Goal: Task Accomplishment & Management: Manage account settings

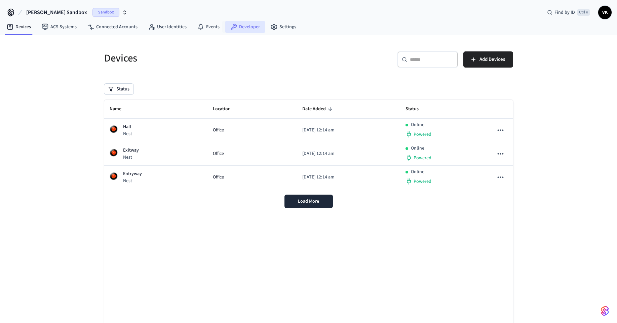
click at [250, 28] on link "Developer" at bounding box center [245, 27] width 40 height 12
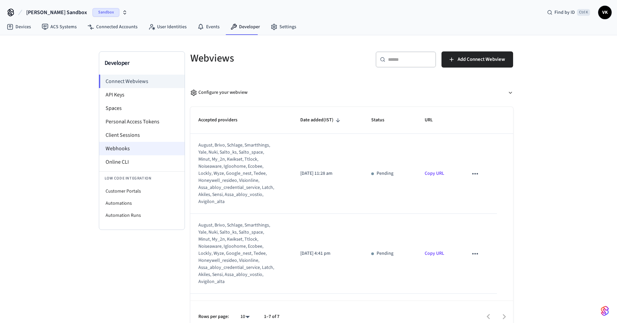
click at [141, 147] on li "Webhooks" at bounding box center [141, 148] width 85 height 13
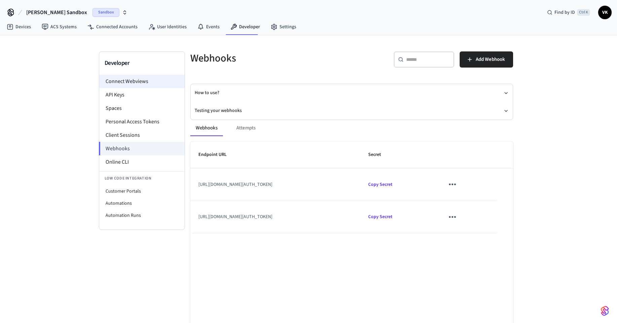
click at [113, 80] on li "Connect Webviews" at bounding box center [141, 81] width 85 height 13
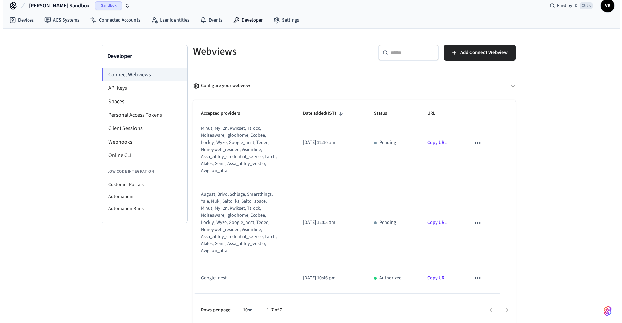
scroll to position [10, 0]
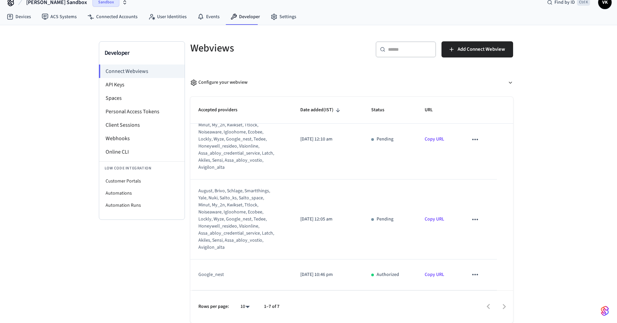
click at [242, 277] on div "google_nest" at bounding box center [237, 275] width 77 height 7
click at [472, 274] on icon "sticky table" at bounding box center [475, 275] width 9 height 9
click at [256, 278] on div at bounding box center [311, 161] width 622 height 323
click at [216, 269] on td "google_nest" at bounding box center [241, 275] width 102 height 31
drag, startPoint x: 222, startPoint y: 280, endPoint x: 249, endPoint y: 282, distance: 27.0
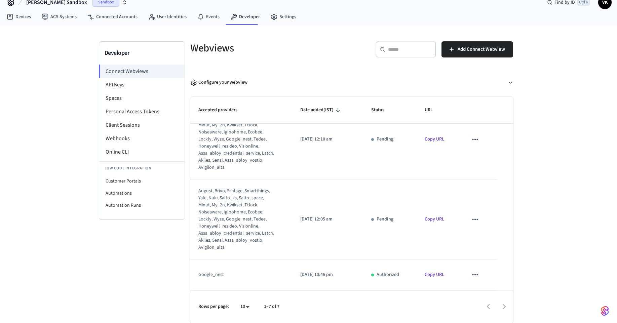
click at [223, 280] on td "google_nest" at bounding box center [241, 275] width 102 height 31
drag, startPoint x: 367, startPoint y: 284, endPoint x: 376, endPoint y: 276, distance: 11.7
click at [368, 283] on td "Authorized" at bounding box center [389, 275] width 53 height 31
click at [376, 276] on div "Authorized" at bounding box center [389, 275] width 37 height 7
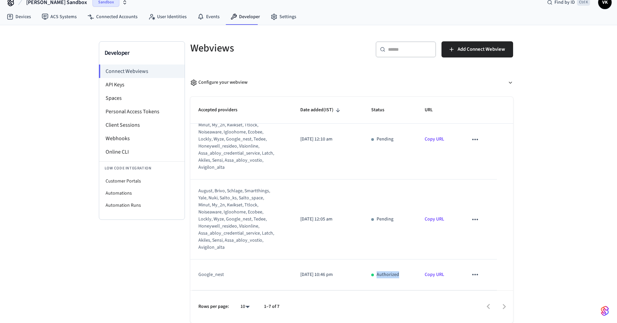
click at [376, 276] on div "Authorized" at bounding box center [389, 275] width 37 height 7
drag, startPoint x: 424, startPoint y: 280, endPoint x: 464, endPoint y: 280, distance: 39.4
click at [429, 279] on td "Copy URL" at bounding box center [438, 275] width 43 height 31
click at [471, 280] on button "sticky table" at bounding box center [475, 275] width 14 height 14
click at [471, 280] on div at bounding box center [311, 161] width 622 height 323
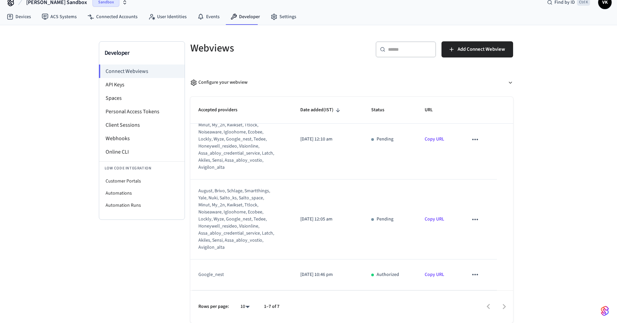
click at [208, 276] on div "google_nest" at bounding box center [237, 275] width 77 height 7
click at [496, 47] on span "Add Connect Webview" at bounding box center [481, 49] width 47 height 9
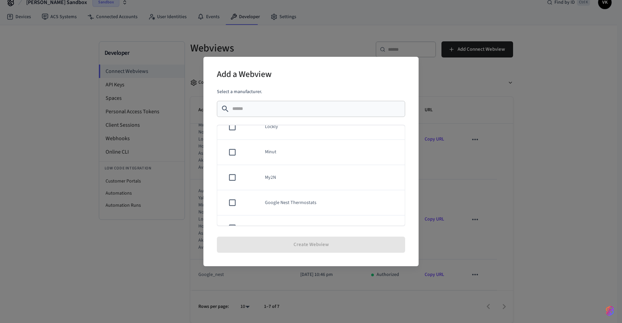
scroll to position [322, 0]
click at [368, 176] on td "Google Nest Thermostats" at bounding box center [331, 169] width 148 height 25
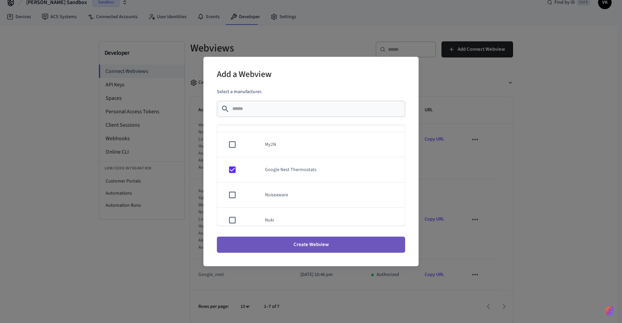
click at [356, 242] on button "Create Webview" at bounding box center [311, 245] width 188 height 16
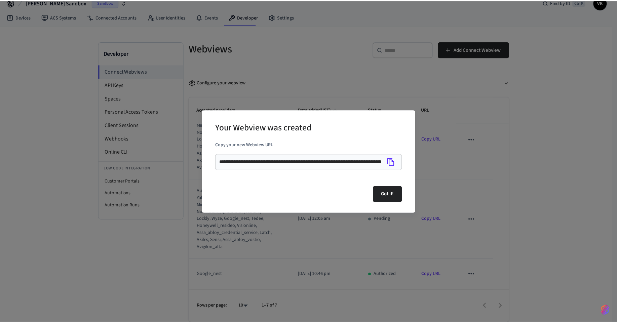
scroll to position [375, 0]
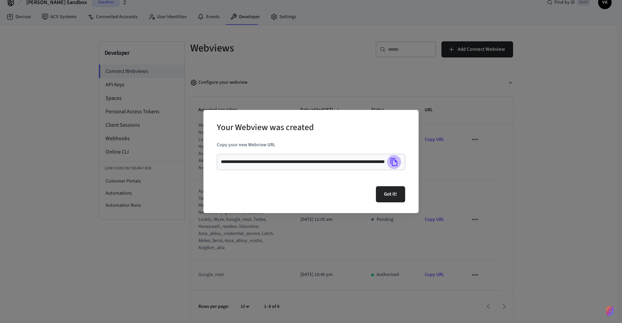
click at [392, 164] on icon "Copy" at bounding box center [394, 162] width 7 height 8
click at [398, 192] on button "Got it!" at bounding box center [390, 194] width 29 height 16
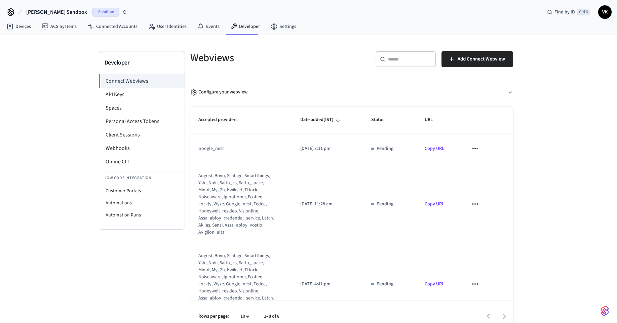
scroll to position [0, 0]
click at [474, 148] on icon "sticky table" at bounding box center [475, 149] width 9 height 9
click at [487, 171] on li "Delete" at bounding box center [485, 171] width 31 height 18
click at [471, 150] on icon "sticky table" at bounding box center [475, 149] width 9 height 9
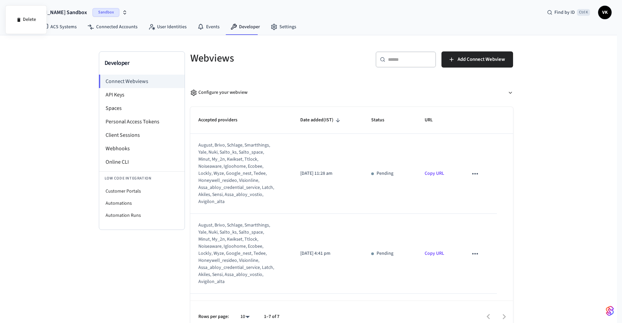
click at [415, 192] on div at bounding box center [311, 161] width 622 height 323
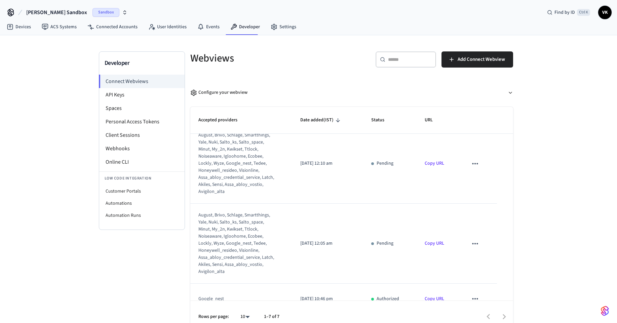
scroll to position [345, 0]
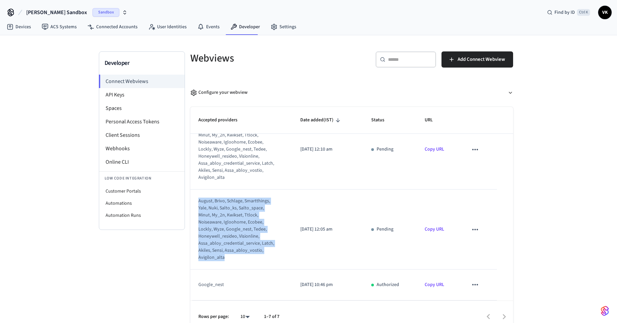
drag, startPoint x: 266, startPoint y: 258, endPoint x: 196, endPoint y: 203, distance: 88.7
click at [196, 203] on td "august, brivo, schlage, smartthings, yale, nuki, salto_ks, salto_space, minut, …" at bounding box center [241, 230] width 102 height 80
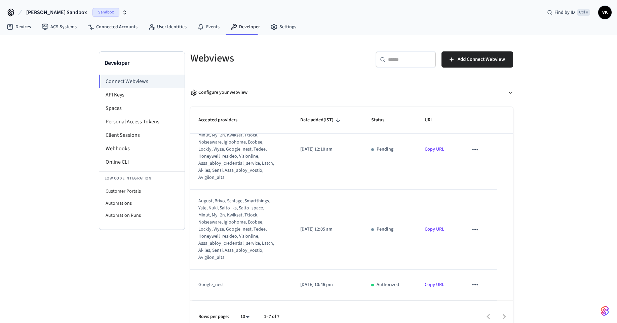
click at [360, 214] on td "[DATE] 12:05 am" at bounding box center [327, 230] width 71 height 80
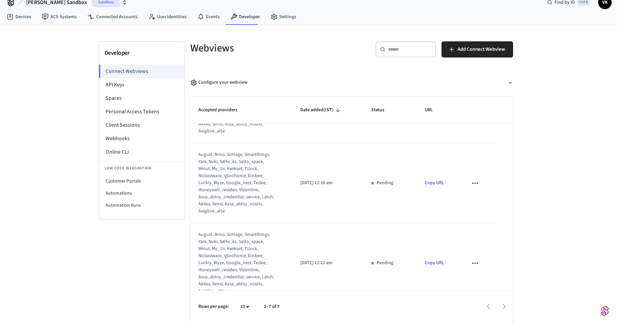
scroll to position [102, 0]
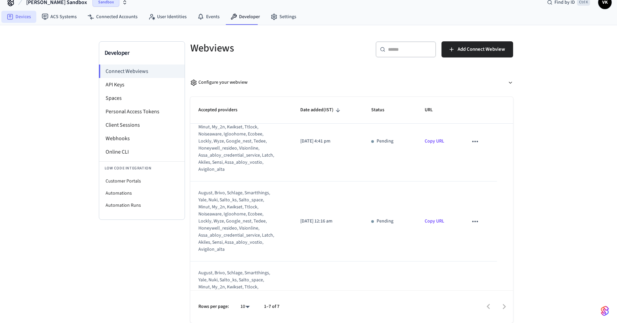
click at [17, 14] on link "Devices" at bounding box center [18, 17] width 35 height 12
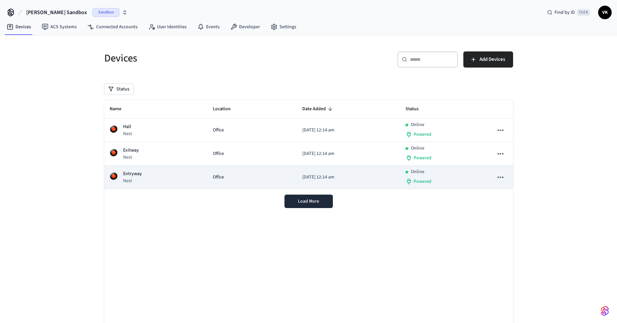
click at [308, 171] on td "[DATE] 12:14 am" at bounding box center [348, 178] width 103 height 24
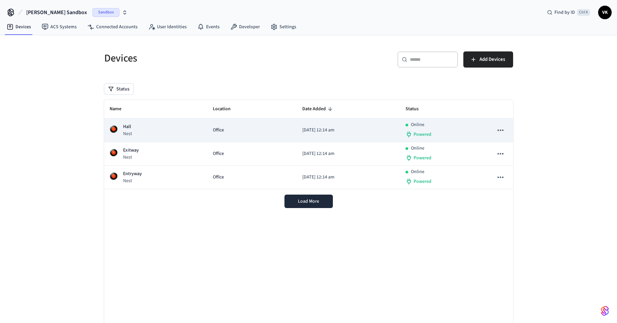
click at [280, 140] on td "Office" at bounding box center [253, 131] width 90 height 24
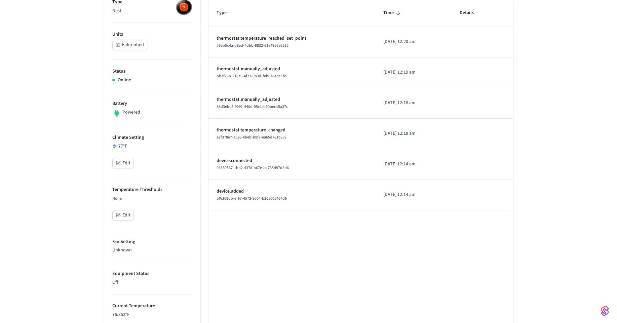
scroll to position [121, 0]
drag, startPoint x: 113, startPoint y: 136, endPoint x: 155, endPoint y: 139, distance: 42.2
click at [155, 139] on p "Climate Setting" at bounding box center [152, 136] width 80 height 7
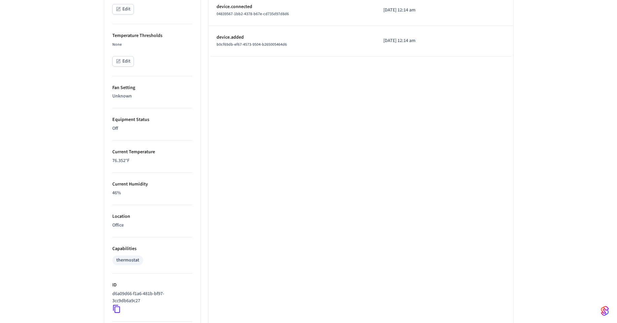
scroll to position [303, 0]
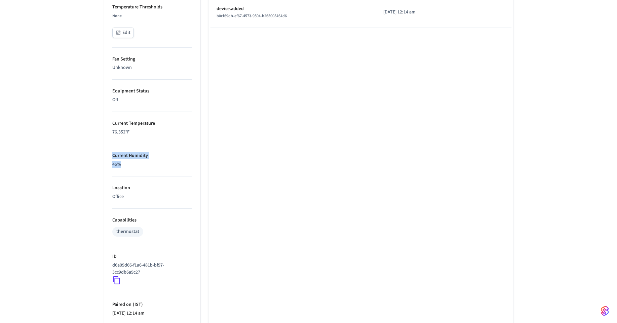
drag, startPoint x: 139, startPoint y: 166, endPoint x: 113, endPoint y: 143, distance: 35.0
click at [113, 147] on li "Current Humidity 46%" at bounding box center [152, 160] width 80 height 32
drag, startPoint x: 143, startPoint y: 131, endPoint x: 111, endPoint y: 118, distance: 34.3
click at [111, 118] on ul "Type Nest Units Fahrenheit Status Online Battery Powered Climate Setting 77 °F …" at bounding box center [152, 99] width 96 height 582
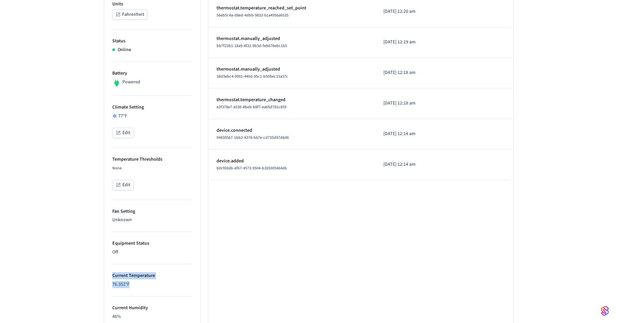
scroll to position [127, 0]
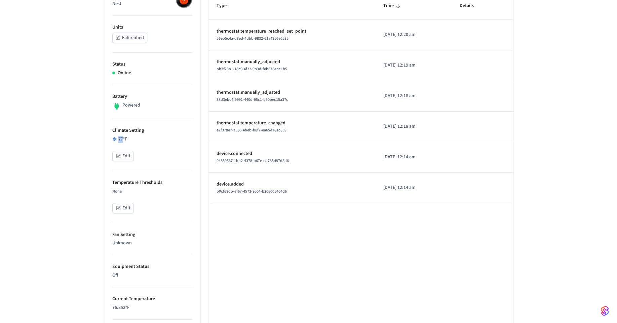
drag, startPoint x: 133, startPoint y: 140, endPoint x: 122, endPoint y: 137, distance: 10.7
click at [122, 137] on div "77 °F" at bounding box center [152, 139] width 80 height 7
click at [127, 156] on button "Edit" at bounding box center [123, 156] width 22 height 10
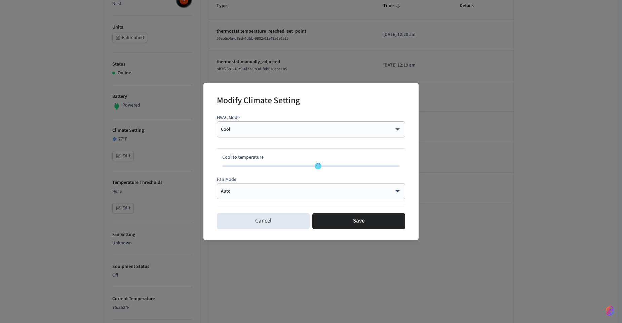
click at [238, 126] on div "Cool **** ​" at bounding box center [311, 129] width 188 height 16
click at [293, 134] on div "Cool **** ​" at bounding box center [311, 129] width 188 height 16
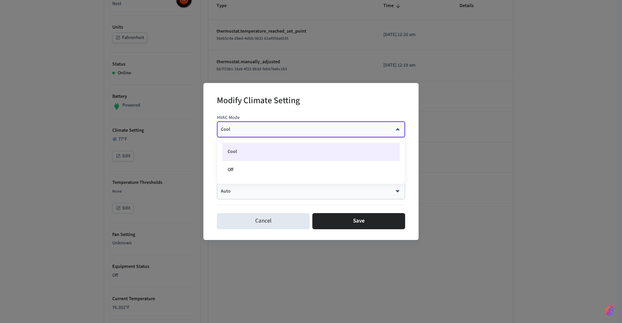
click at [397, 129] on body "[PERSON_NAME] Sandbox Sandbox Find by ID Ctrl K VK Devices ACS Systems Connecte…" at bounding box center [311, 219] width 622 height 693
click at [399, 128] on div at bounding box center [311, 161] width 622 height 323
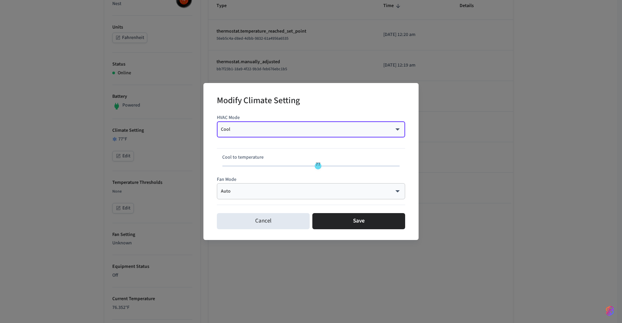
click at [261, 191] on body "[PERSON_NAME] Sandbox Sandbox Find by ID Ctrl K VK Devices ACS Systems Connecte…" at bounding box center [311, 219] width 622 height 693
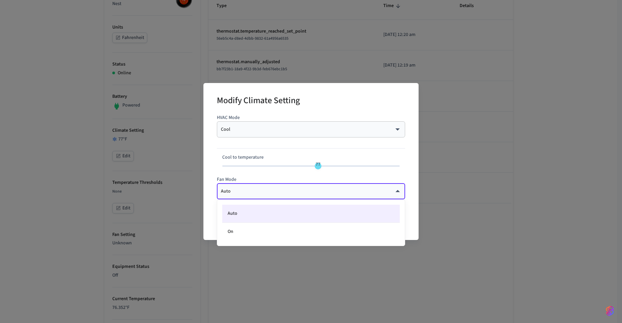
click at [277, 191] on div at bounding box center [311, 161] width 622 height 323
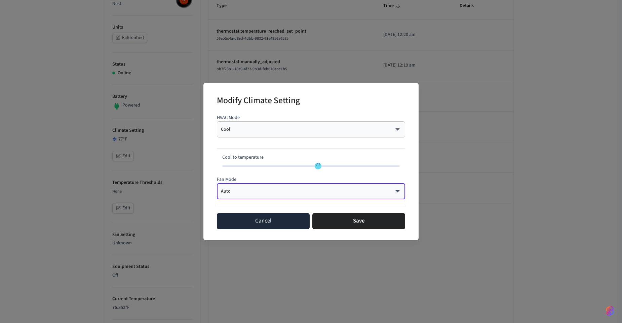
click at [261, 224] on button "Cancel" at bounding box center [263, 221] width 93 height 16
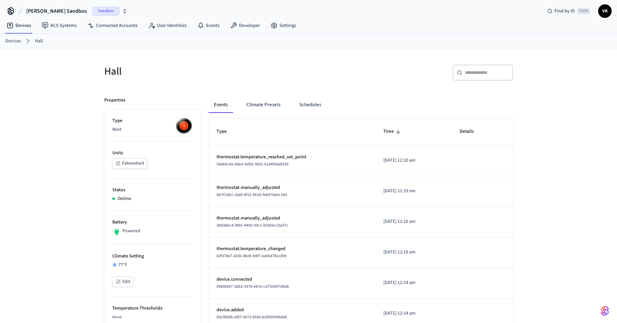
scroll to position [0, 0]
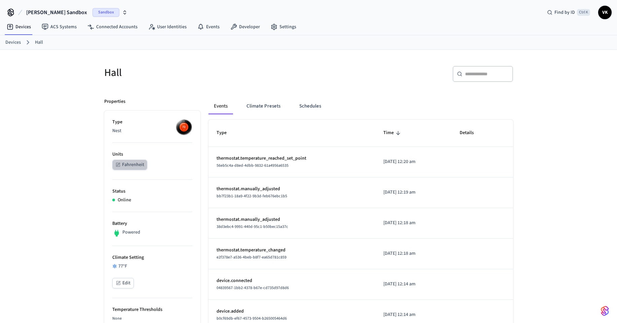
click at [131, 160] on button "Fahrenheit" at bounding box center [129, 165] width 35 height 10
click at [319, 197] on div "bb7f23b1-18a9-4f22-9b3d-feb676ebc1b5" at bounding box center [292, 196] width 151 height 7
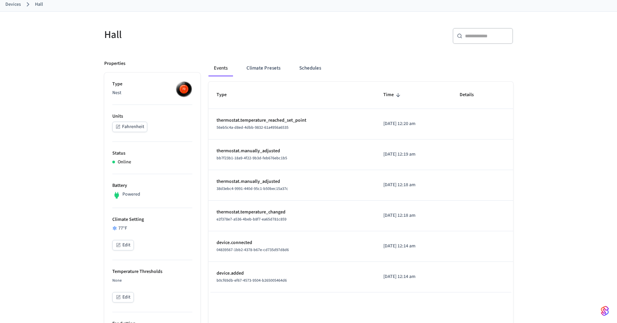
scroll to position [61, 0]
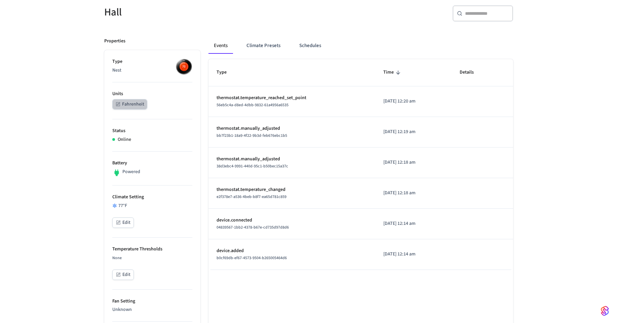
click at [130, 104] on button "Fahrenheit" at bounding box center [129, 104] width 35 height 10
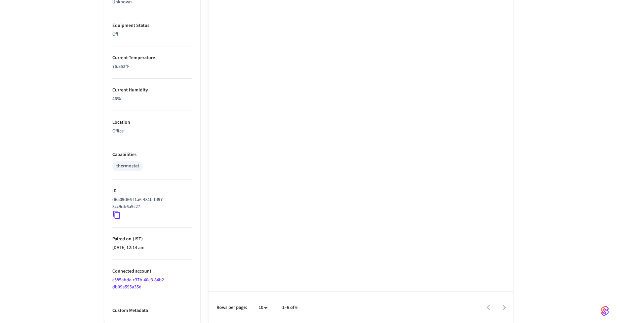
scroll to position [369, 0]
click at [115, 213] on icon at bounding box center [116, 214] width 7 height 8
